Goal: Information Seeking & Learning: Learn about a topic

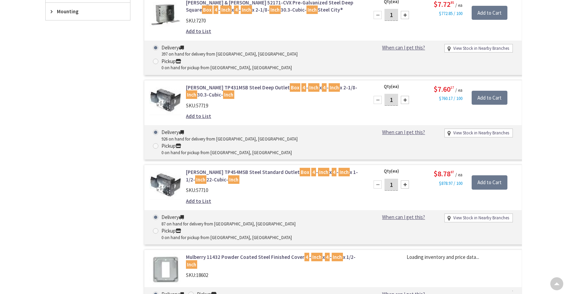
type input "[GEOGRAPHIC_DATA], [GEOGRAPHIC_DATA]"
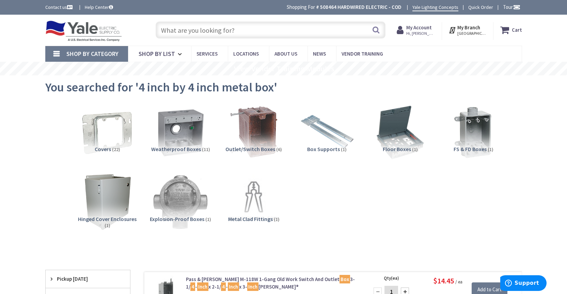
click at [247, 148] on span "Outlet/Switch Boxes" at bounding box center [251, 148] width 50 height 7
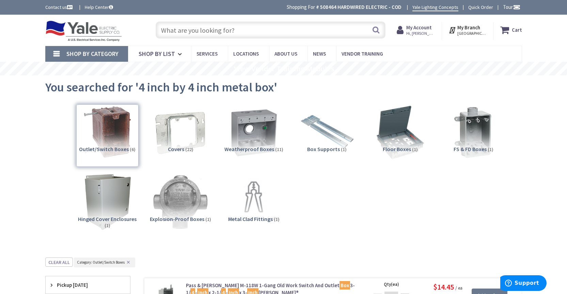
click at [221, 35] on input "text" at bounding box center [271, 29] width 230 height 17
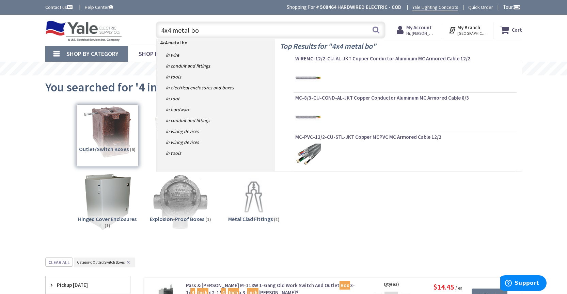
type input "4x4 metal box"
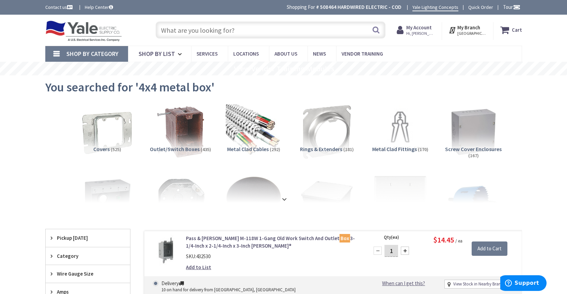
drag, startPoint x: 234, startPoint y: 31, endPoint x: 162, endPoint y: 119, distance: 113.7
click at [235, 32] on input "text" at bounding box center [271, 29] width 230 height 17
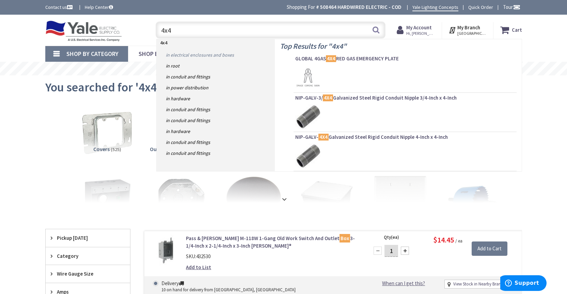
type input "4x4"
click at [225, 56] on link "in Electrical Enclosures and Boxes" at bounding box center [216, 54] width 118 height 11
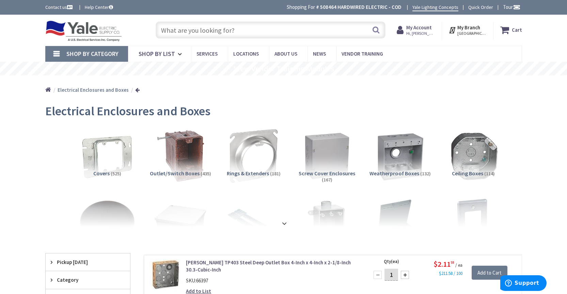
click at [242, 32] on input "text" at bounding box center [271, 29] width 230 height 17
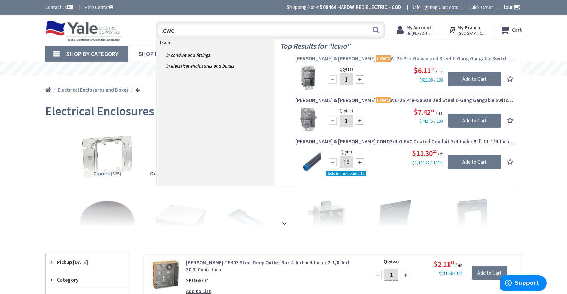
type input "lcwo"
click at [398, 59] on span "Thomas & Betts LXWO W-25 Pre-Galvanized Steel 1-Gang Gangable Switch Box 2-Inch…" at bounding box center [405, 58] width 220 height 7
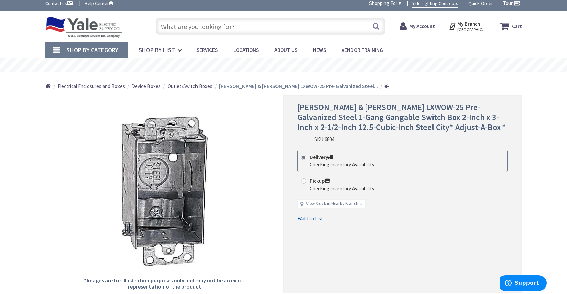
scroll to position [9, 0]
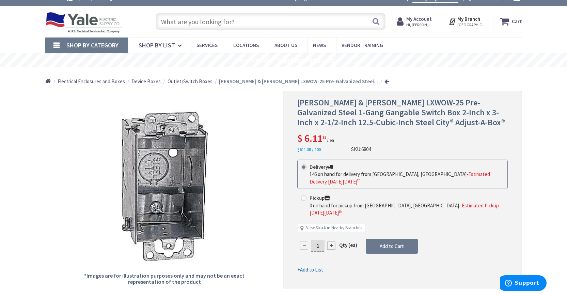
click at [217, 24] on input "text" at bounding box center [271, 21] width 230 height 17
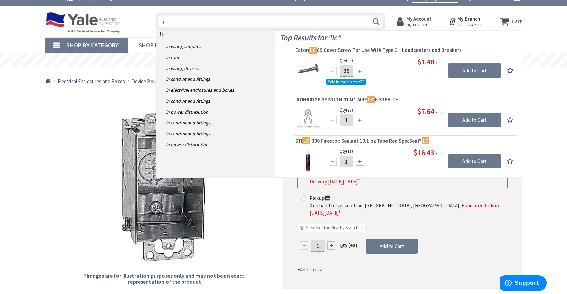
type input "l"
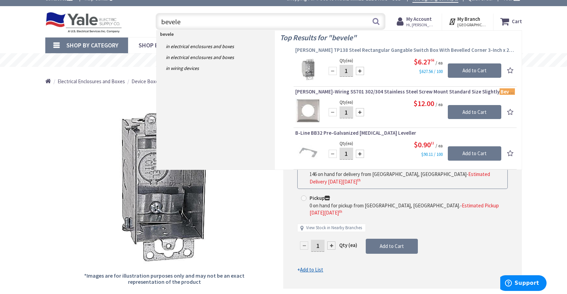
type input "bevele"
click at [343, 49] on span "Crouse-Hinds TP138 Steel Rectangular Gangable Switch Box With Bevelled Corner 3…" at bounding box center [405, 50] width 220 height 7
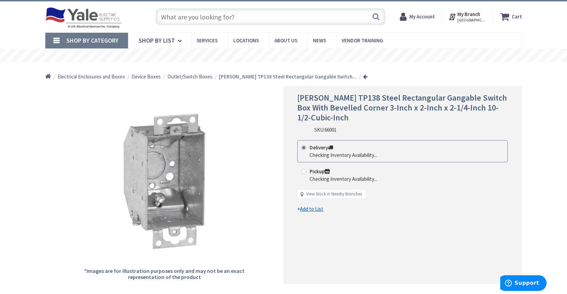
scroll to position [15, 0]
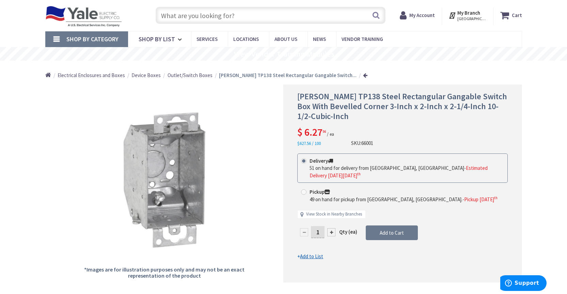
click at [232, 14] on input "text" at bounding box center [271, 15] width 230 height 17
click at [237, 16] on input "lxwow" at bounding box center [271, 15] width 230 height 17
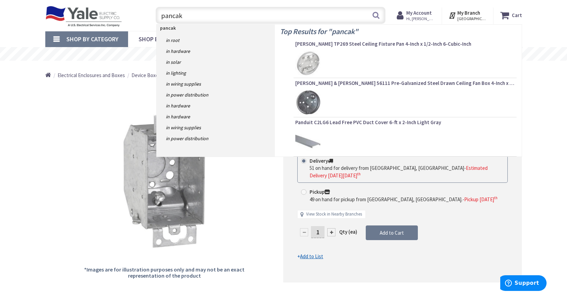
type input "pancake"
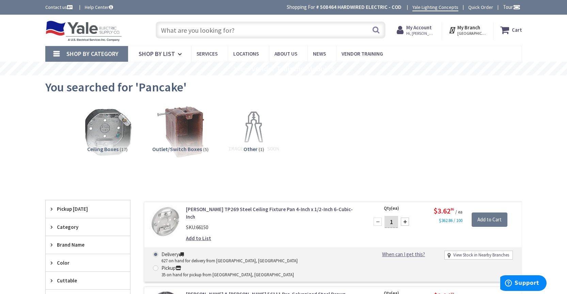
click at [229, 32] on input "text" at bounding box center [271, 29] width 230 height 17
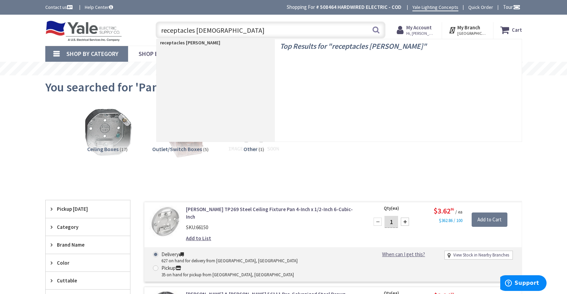
type input "receptacles leviton"
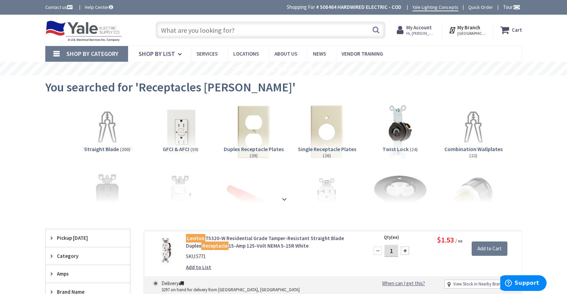
click at [239, 30] on input "text" at bounding box center [271, 29] width 230 height 17
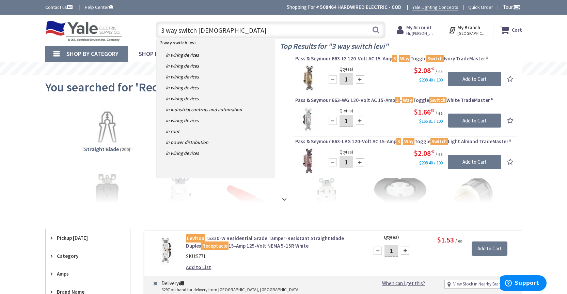
type input "3 way switch leviton"
